Goal: Task Accomplishment & Management: Use online tool/utility

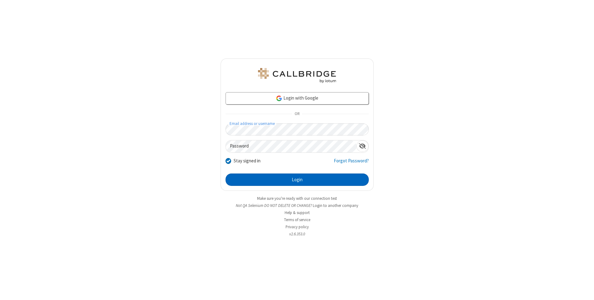
click at [297, 180] on button "Login" at bounding box center [296, 179] width 143 height 12
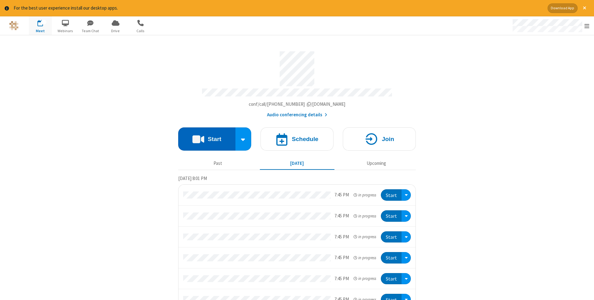
click at [207, 137] on button "Start" at bounding box center [206, 138] width 57 height 23
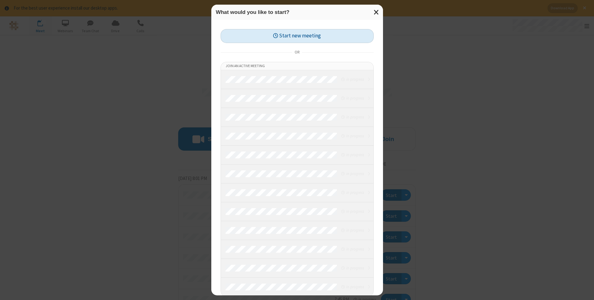
click at [297, 36] on button "Start new meeting" at bounding box center [296, 36] width 153 height 14
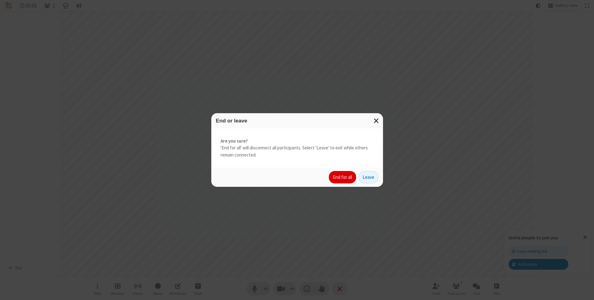
click at [343, 177] on button "End for all" at bounding box center [342, 177] width 27 height 12
